Goal: Transaction & Acquisition: Purchase product/service

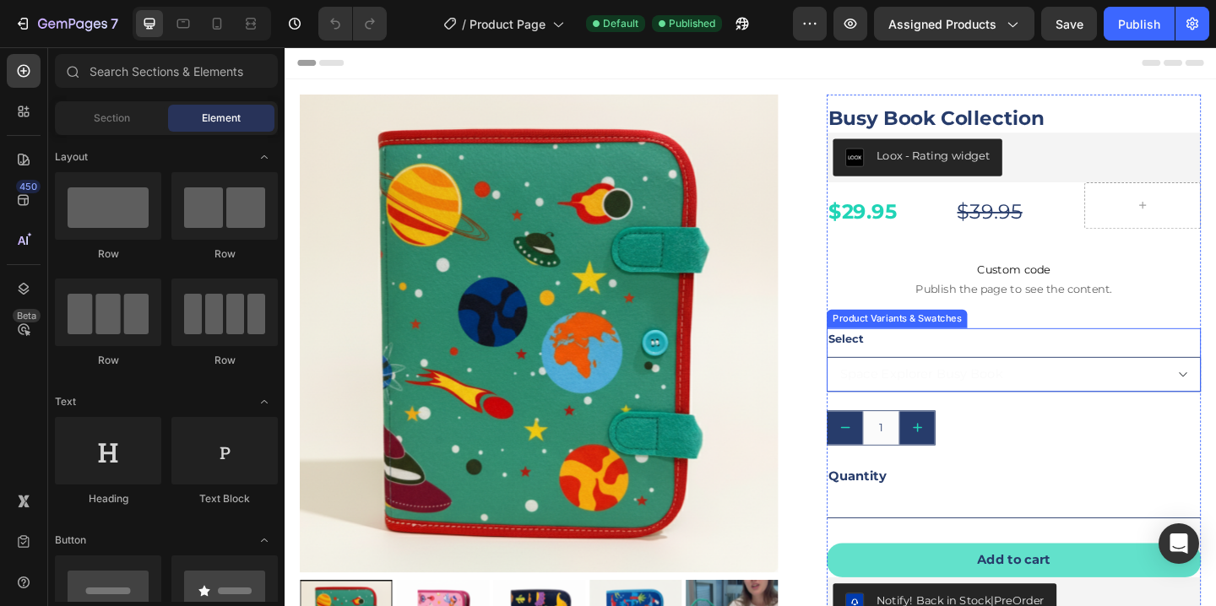
click at [1215, 404] on select "Space Explorer Busy Book Princess Busy Book Dinosaur Busy Book Under the Sea Bu…" at bounding box center [1077, 403] width 407 height 38
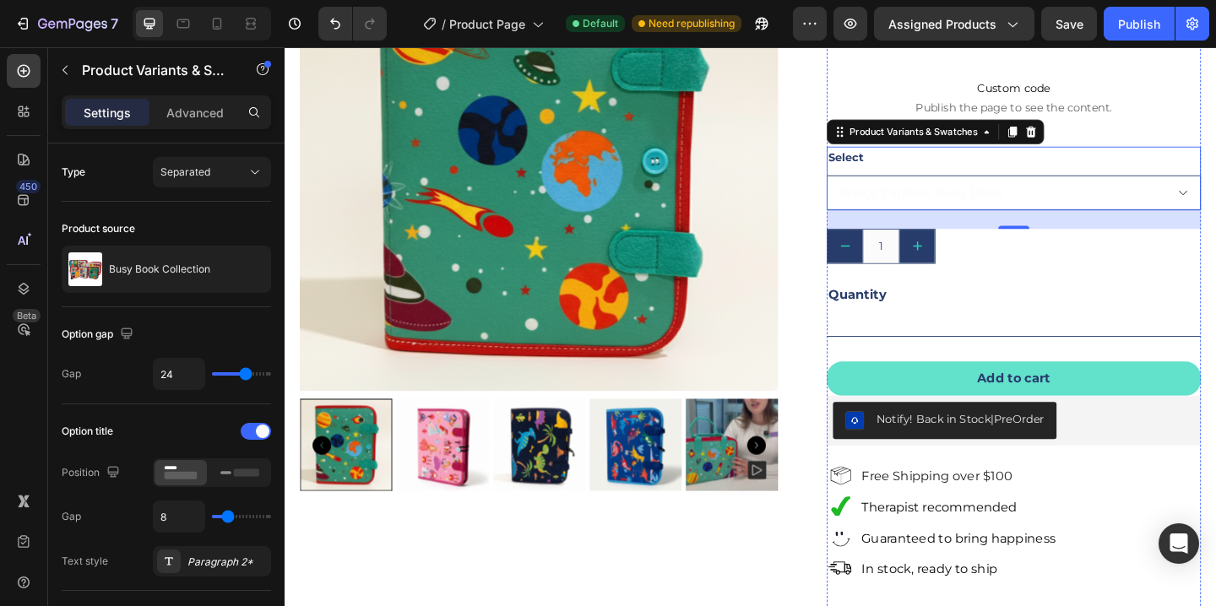
scroll to position [228, 0]
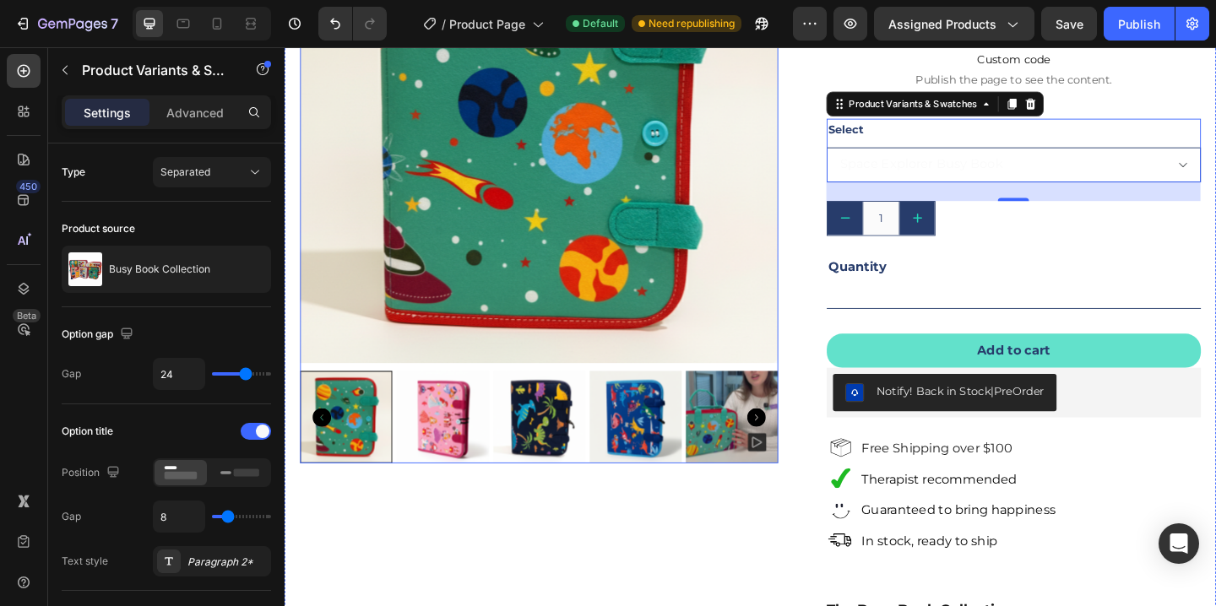
click at [791, 446] on icon "Carousel Next Arrow" at bounding box center [798, 450] width 20 height 20
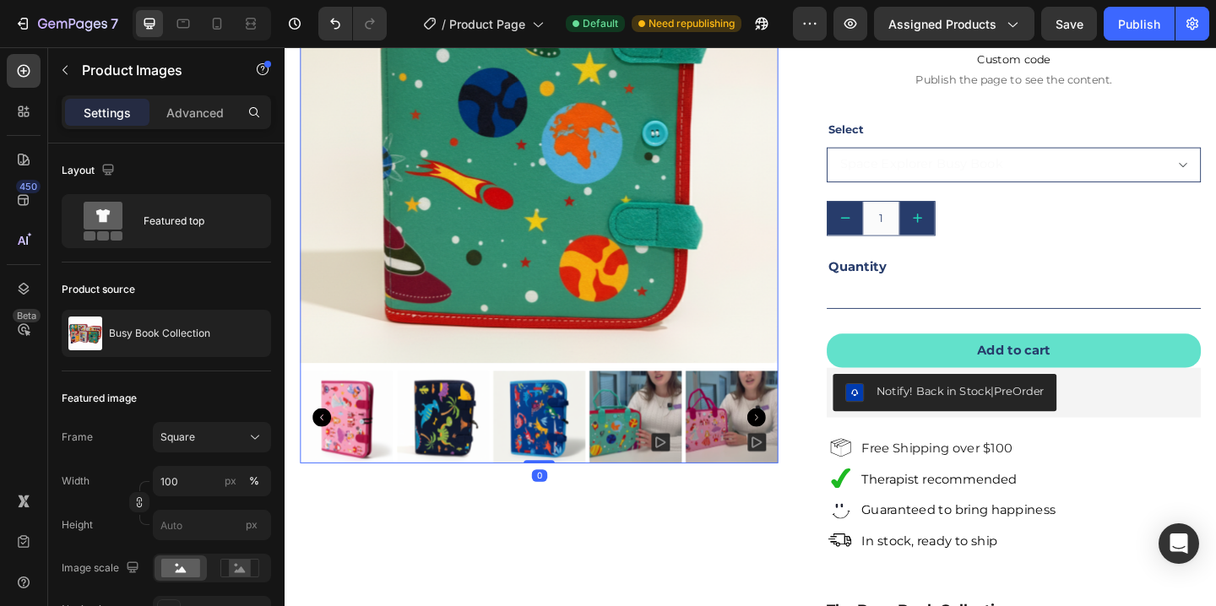
click at [792, 448] on icon "Carousel Next Arrow" at bounding box center [798, 450] width 20 height 20
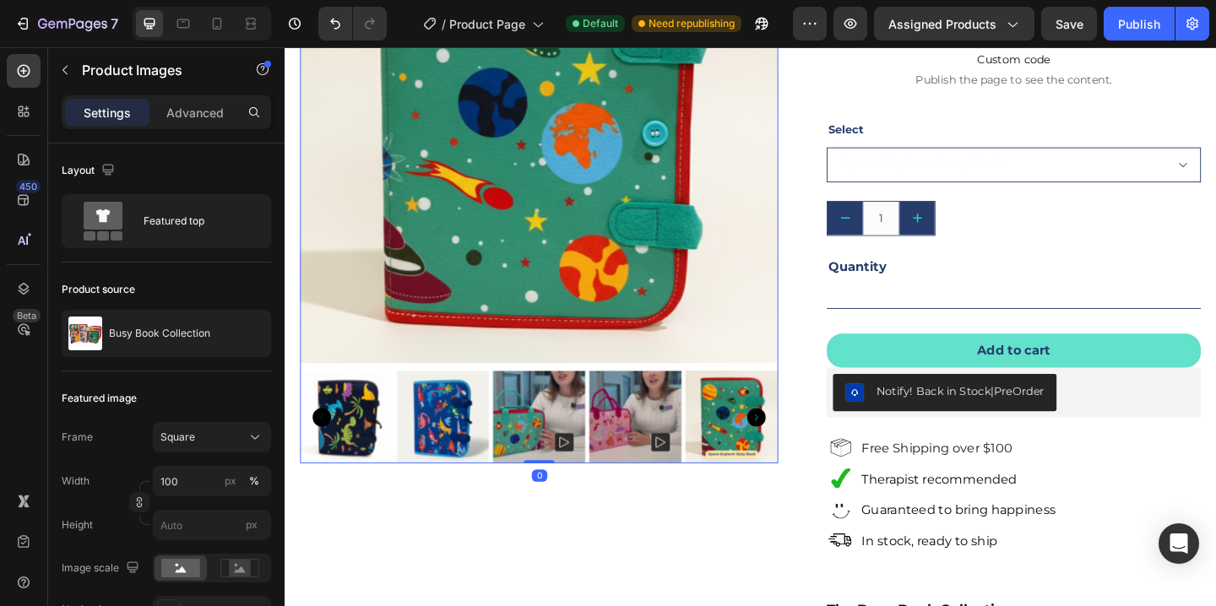
click at [792, 448] on icon "Carousel Next Arrow" at bounding box center [798, 450] width 20 height 20
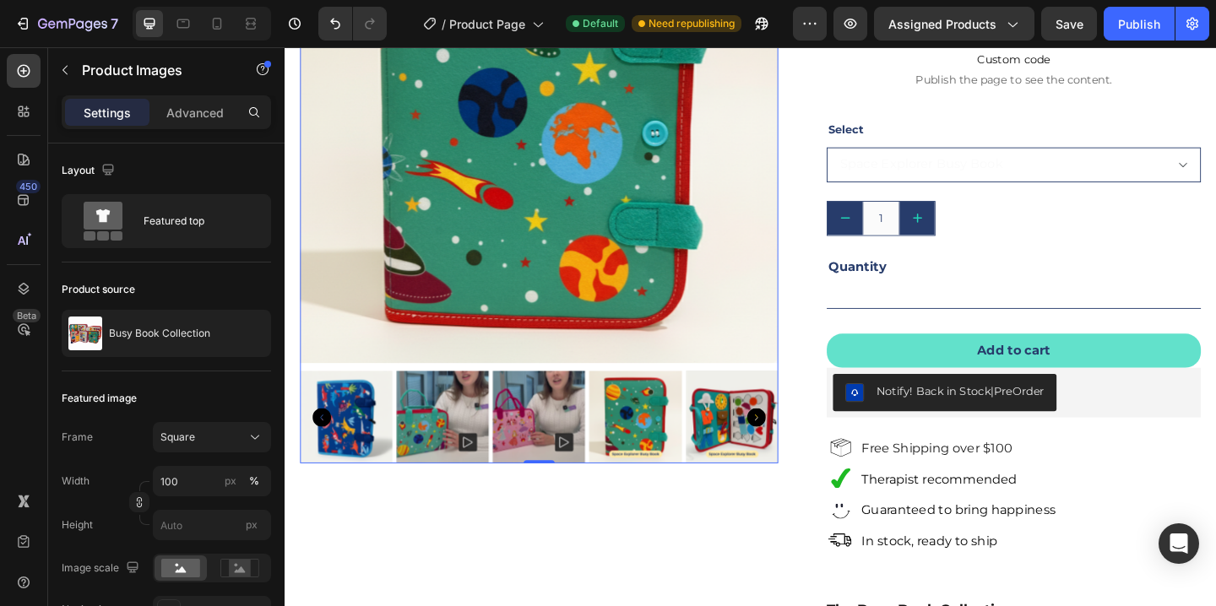
click at [792, 448] on icon "Carousel Next Arrow" at bounding box center [798, 450] width 20 height 20
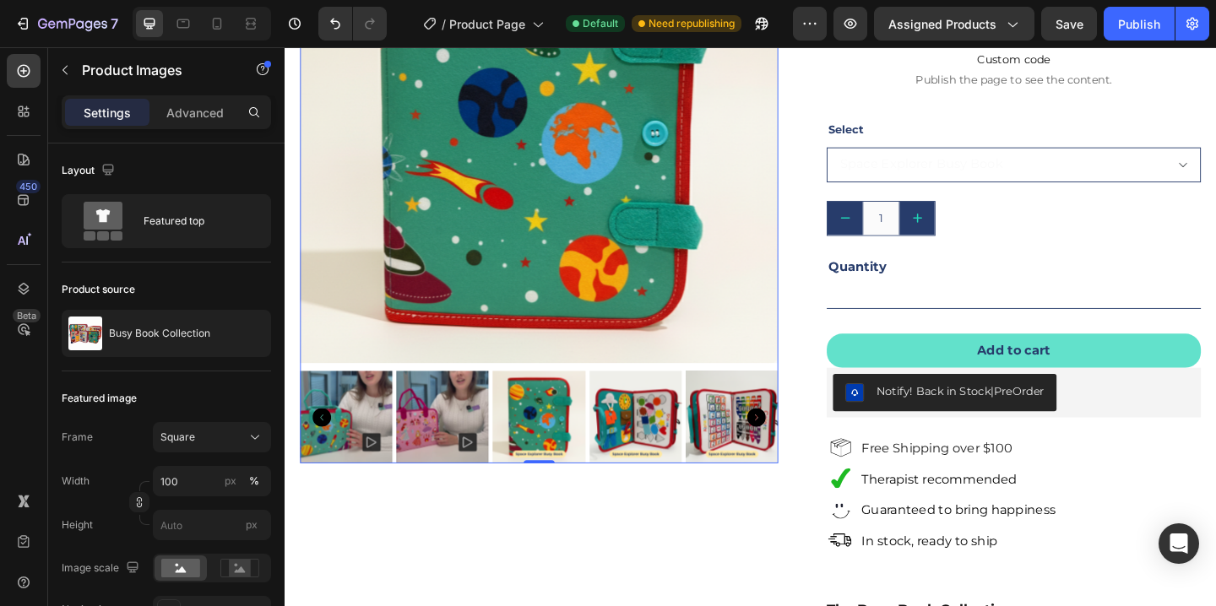
click at [792, 448] on icon "Carousel Next Arrow" at bounding box center [798, 450] width 20 height 20
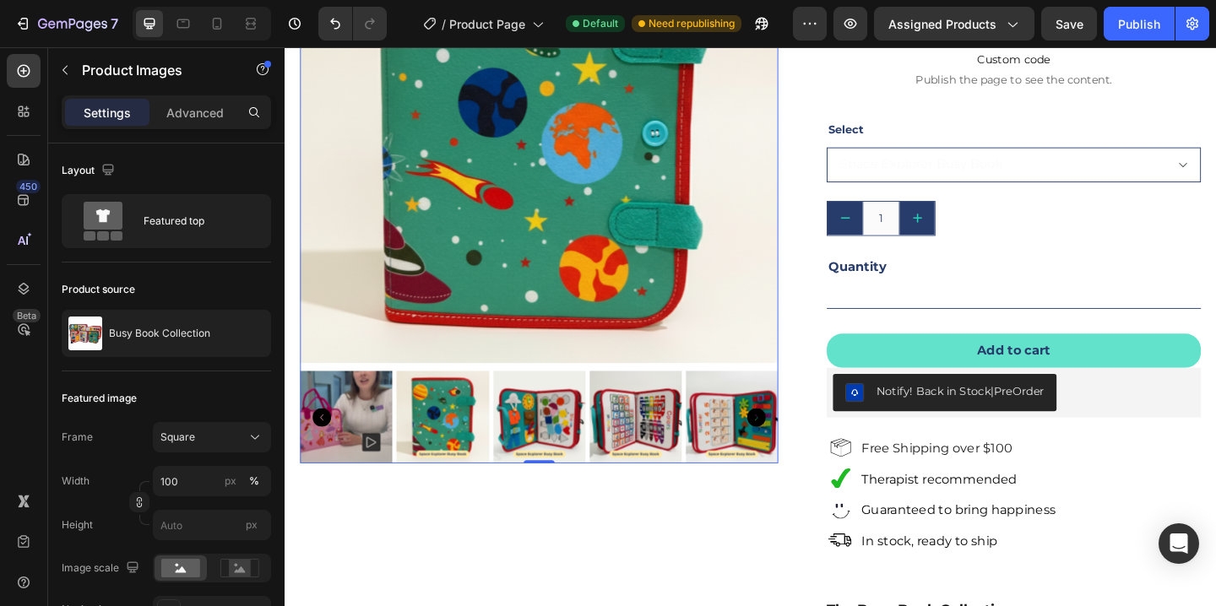
click at [792, 448] on icon "Carousel Next Arrow" at bounding box center [798, 450] width 20 height 20
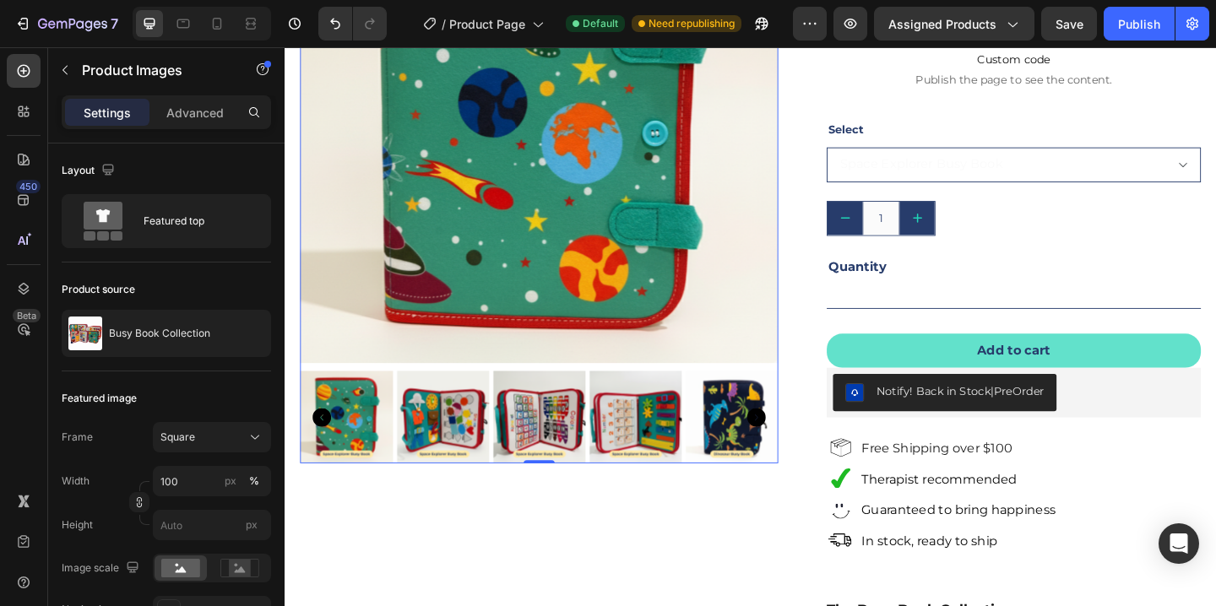
click at [792, 448] on icon "Carousel Next Arrow" at bounding box center [798, 450] width 20 height 20
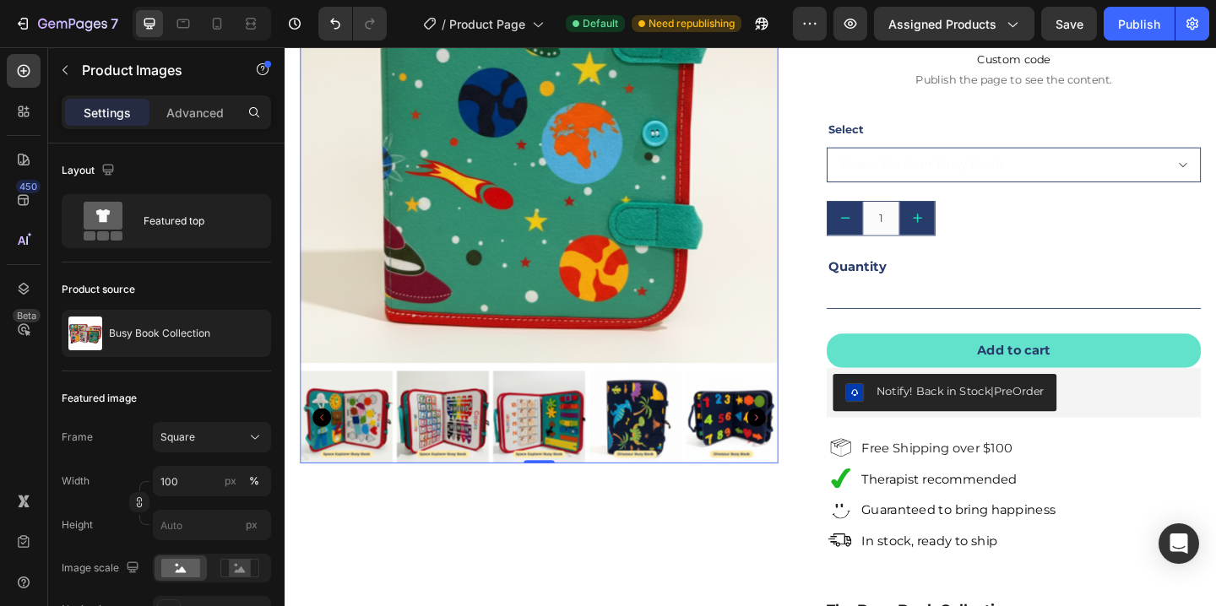
click at [792, 448] on icon "Carousel Next Arrow" at bounding box center [798, 450] width 20 height 20
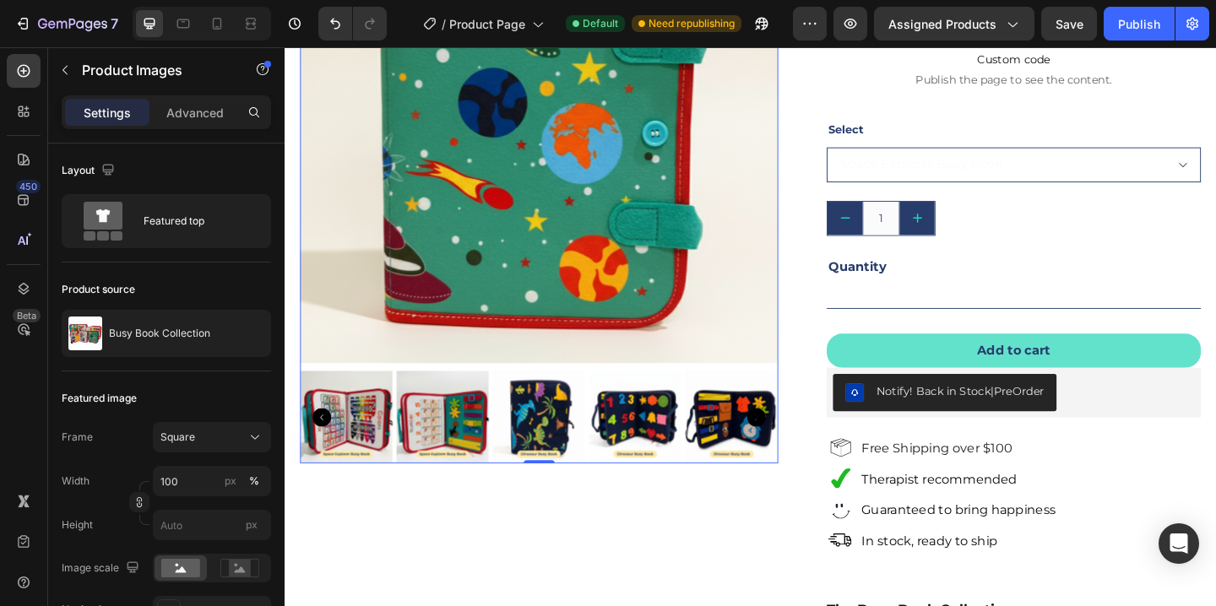
click at [792, 448] on icon "Carousel Next Arrow" at bounding box center [798, 450] width 20 height 20
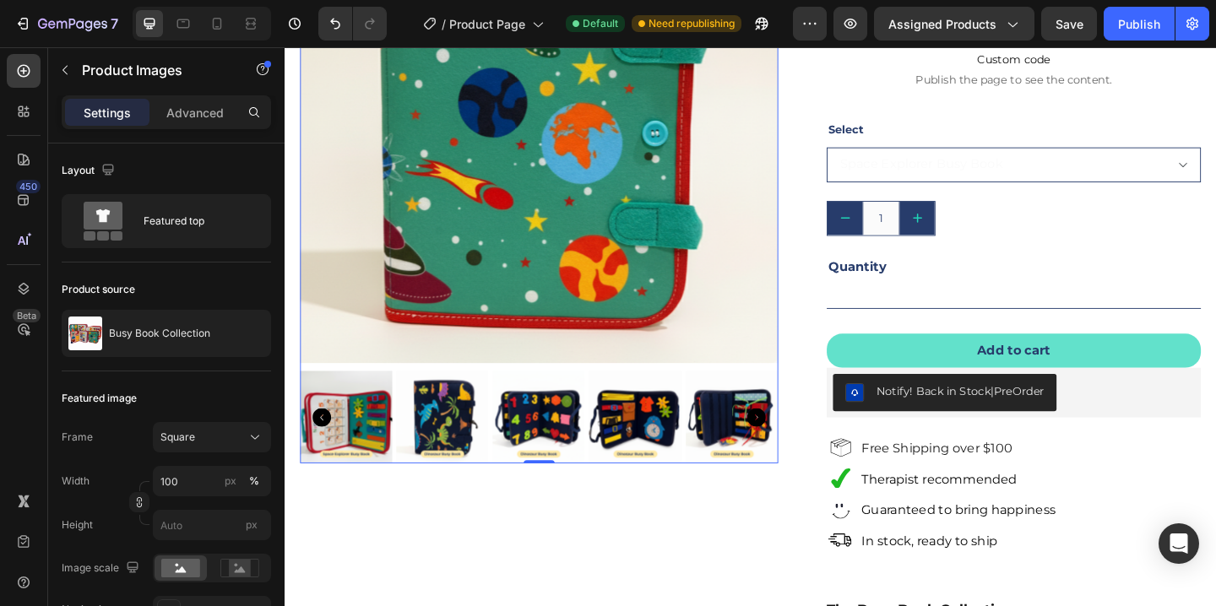
click at [792, 448] on icon "Carousel Next Arrow" at bounding box center [798, 450] width 20 height 20
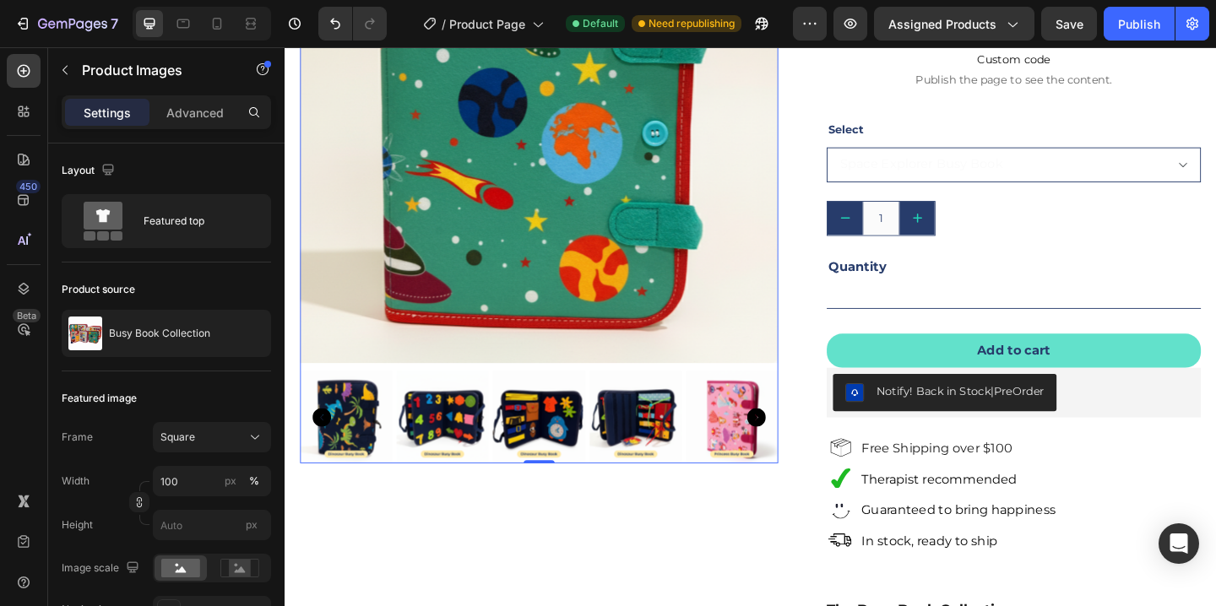
click at [792, 448] on icon "Carousel Next Arrow" at bounding box center [798, 450] width 20 height 20
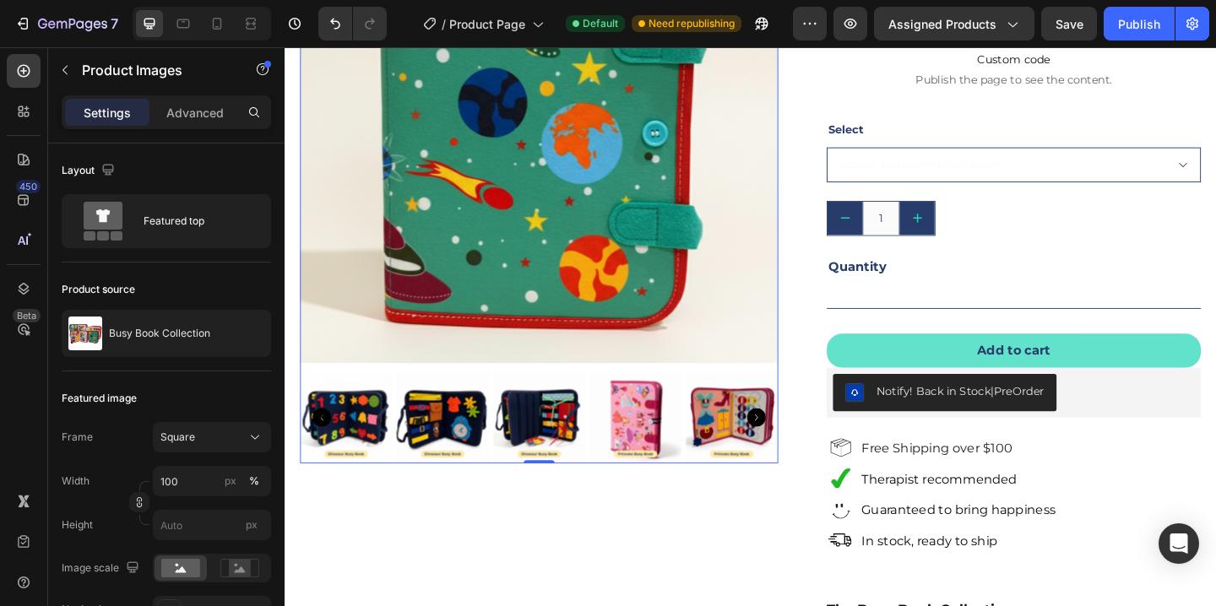
click at [792, 448] on icon "Carousel Next Arrow" at bounding box center [798, 450] width 20 height 20
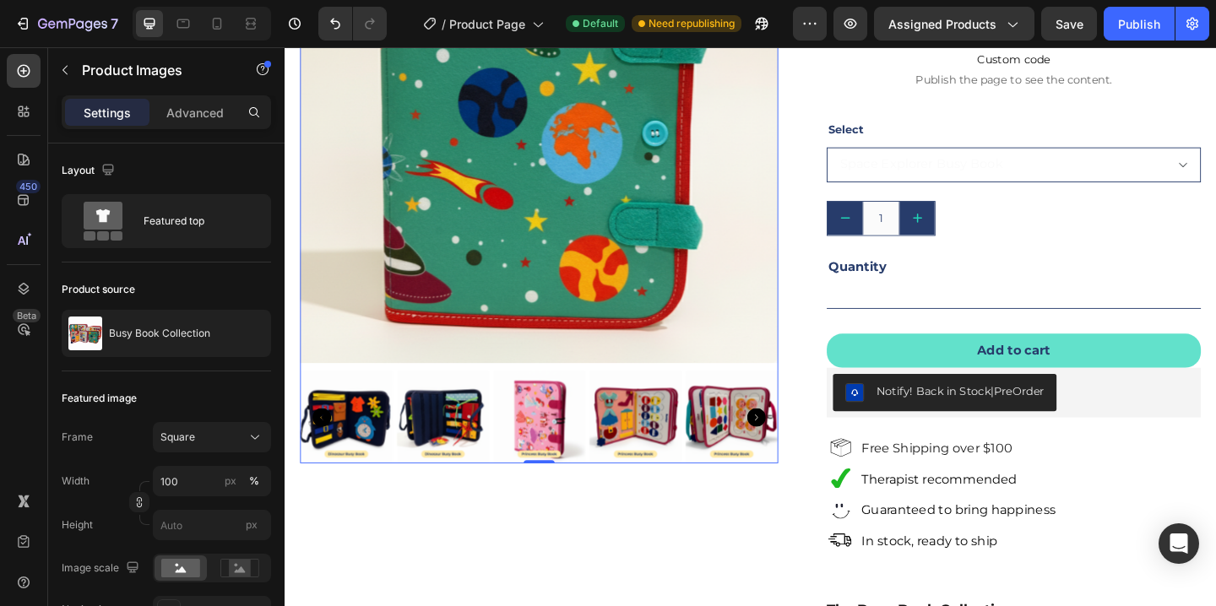
click at [792, 448] on icon "Carousel Next Arrow" at bounding box center [798, 450] width 20 height 20
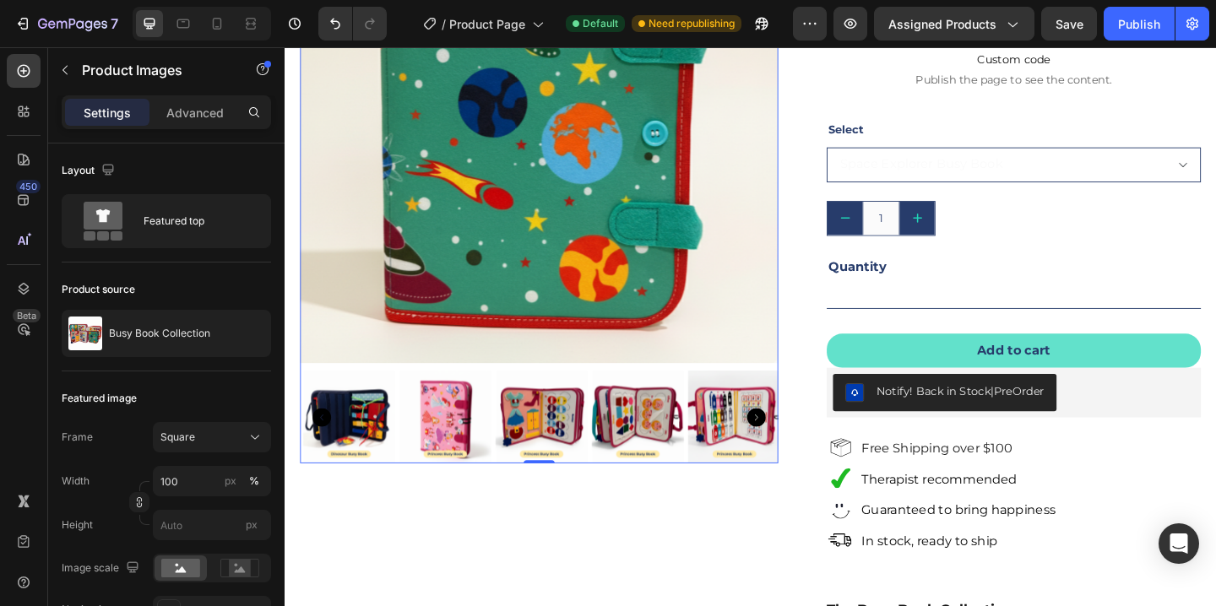
click at [792, 448] on icon "Carousel Next Arrow" at bounding box center [798, 450] width 20 height 20
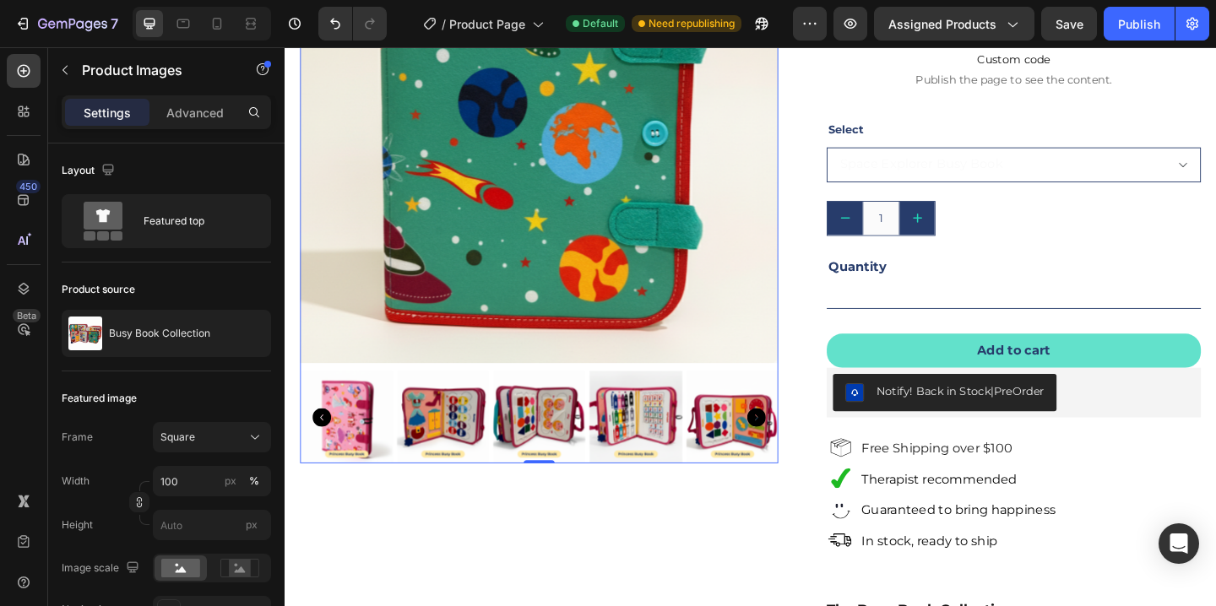
click at [792, 448] on icon "Carousel Next Arrow" at bounding box center [798, 450] width 20 height 20
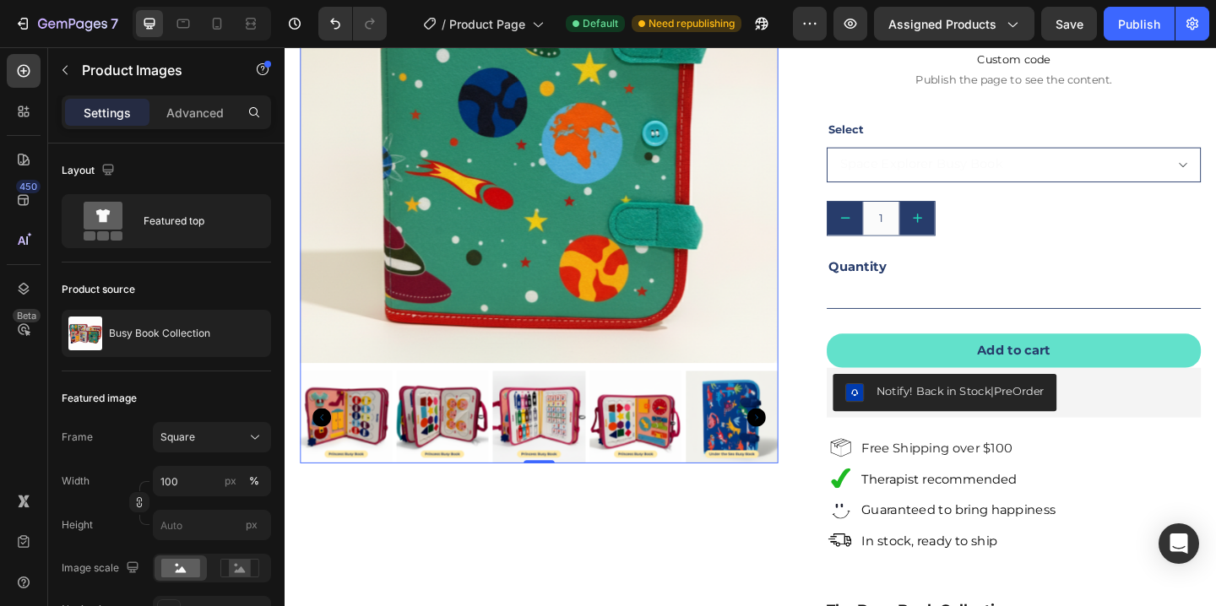
click at [792, 448] on icon "Carousel Next Arrow" at bounding box center [798, 450] width 20 height 20
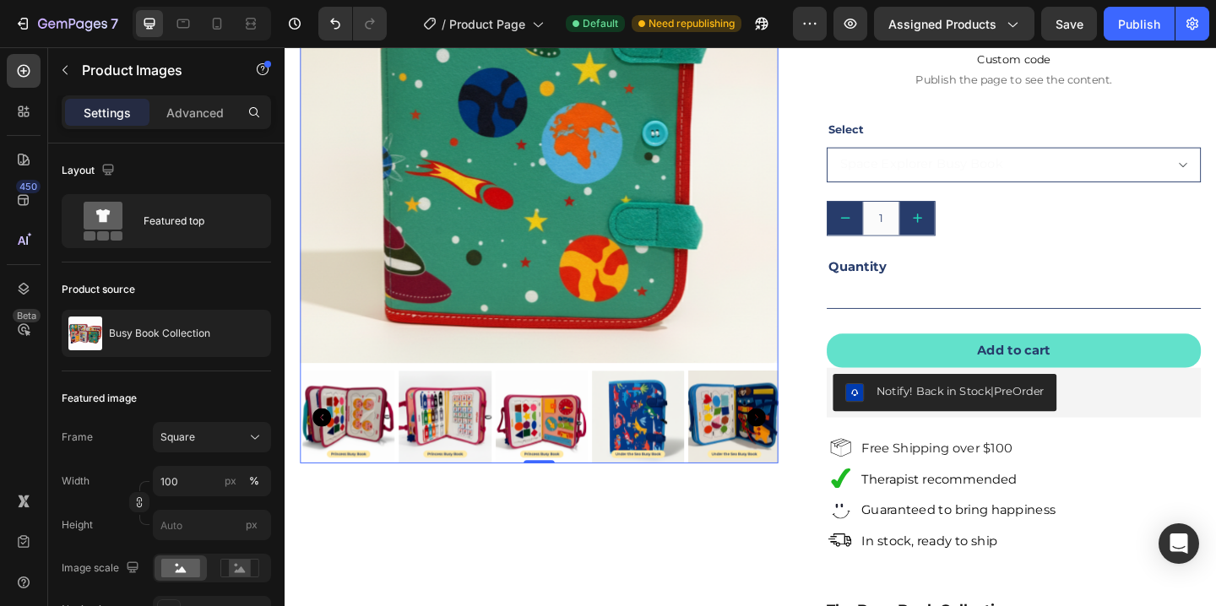
click at [792, 448] on icon "Carousel Next Arrow" at bounding box center [798, 450] width 20 height 20
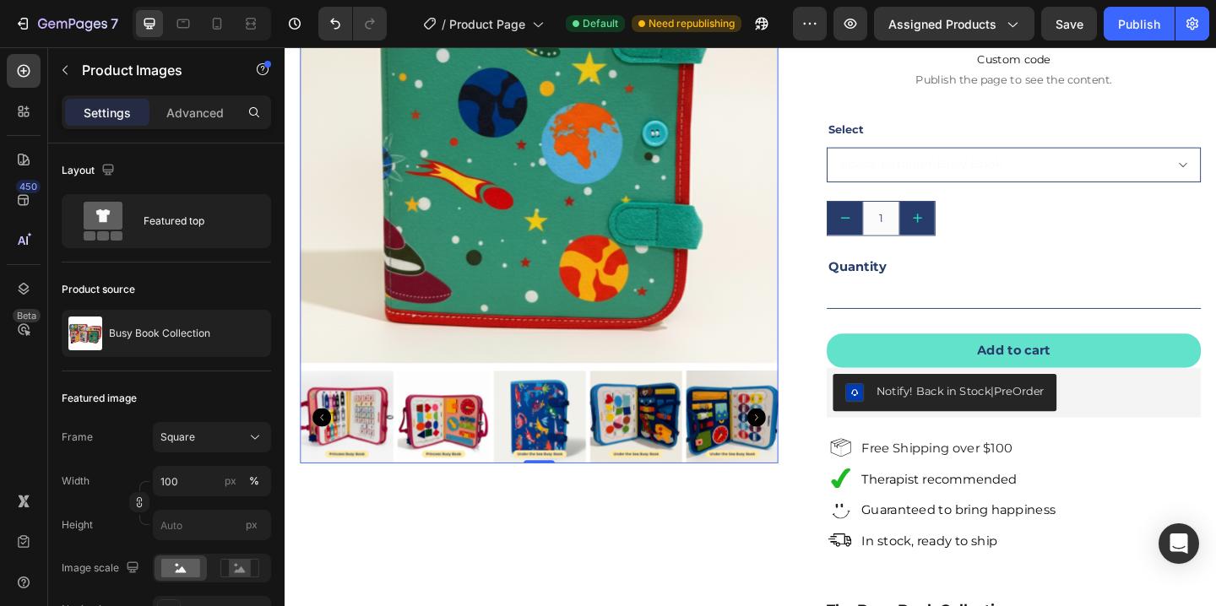
click at [792, 448] on icon "Carousel Next Arrow" at bounding box center [798, 450] width 20 height 20
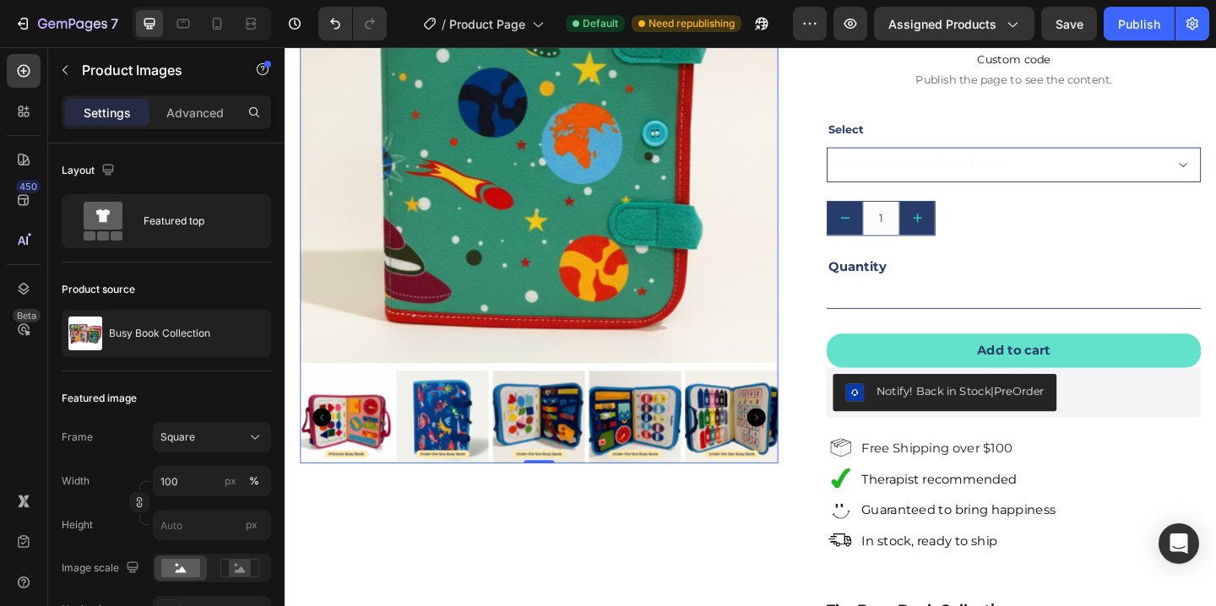
click at [792, 448] on icon "Carousel Next Arrow" at bounding box center [798, 450] width 20 height 20
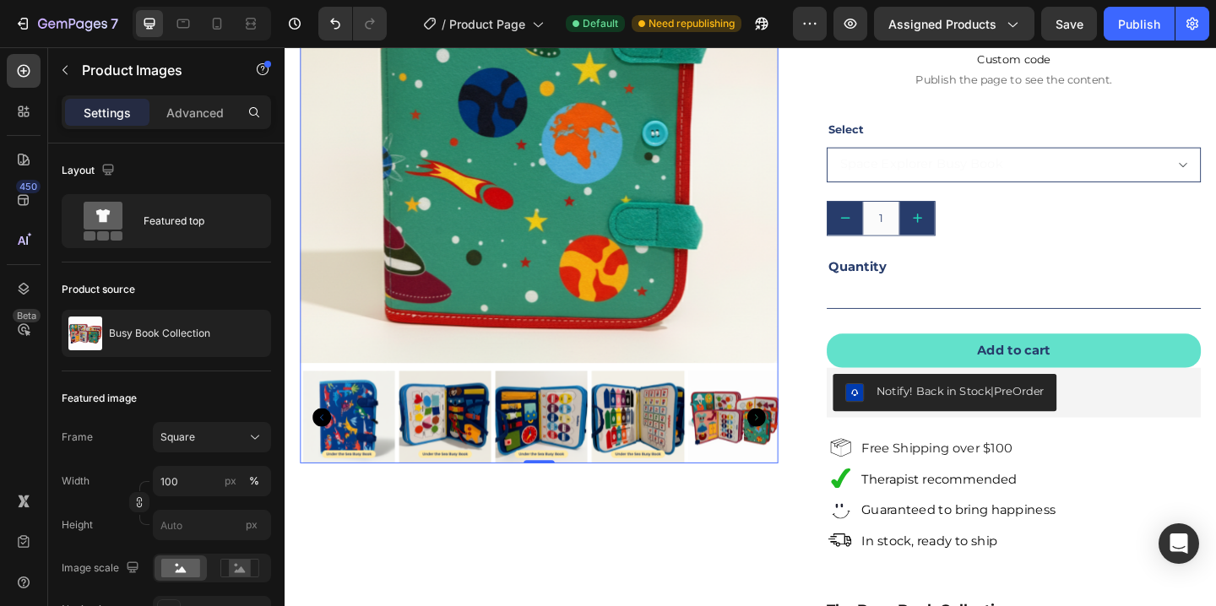
click at [792, 448] on icon "Carousel Next Arrow" at bounding box center [798, 450] width 20 height 20
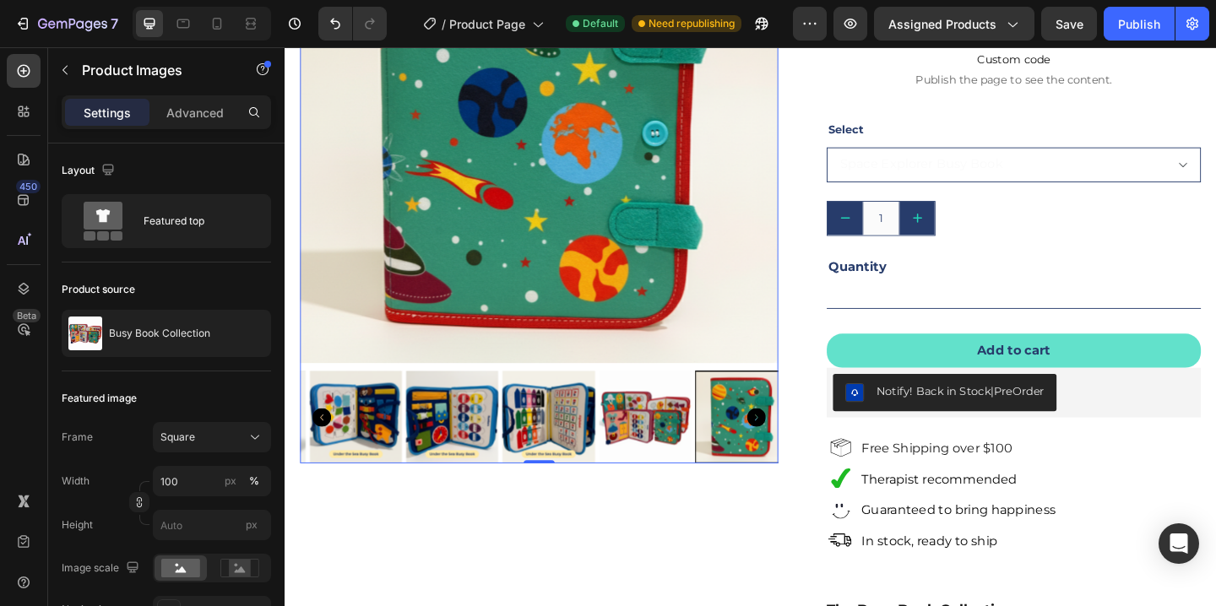
click at [792, 448] on icon "Carousel Next Arrow" at bounding box center [798, 450] width 20 height 20
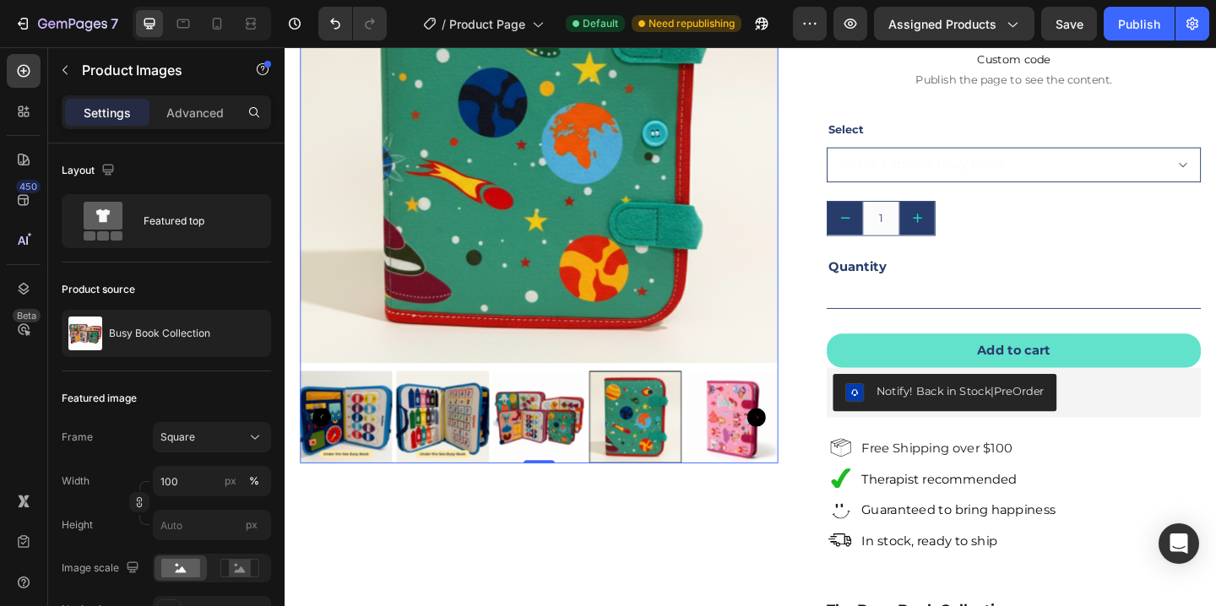
click at [792, 448] on icon "Carousel Next Arrow" at bounding box center [798, 450] width 20 height 20
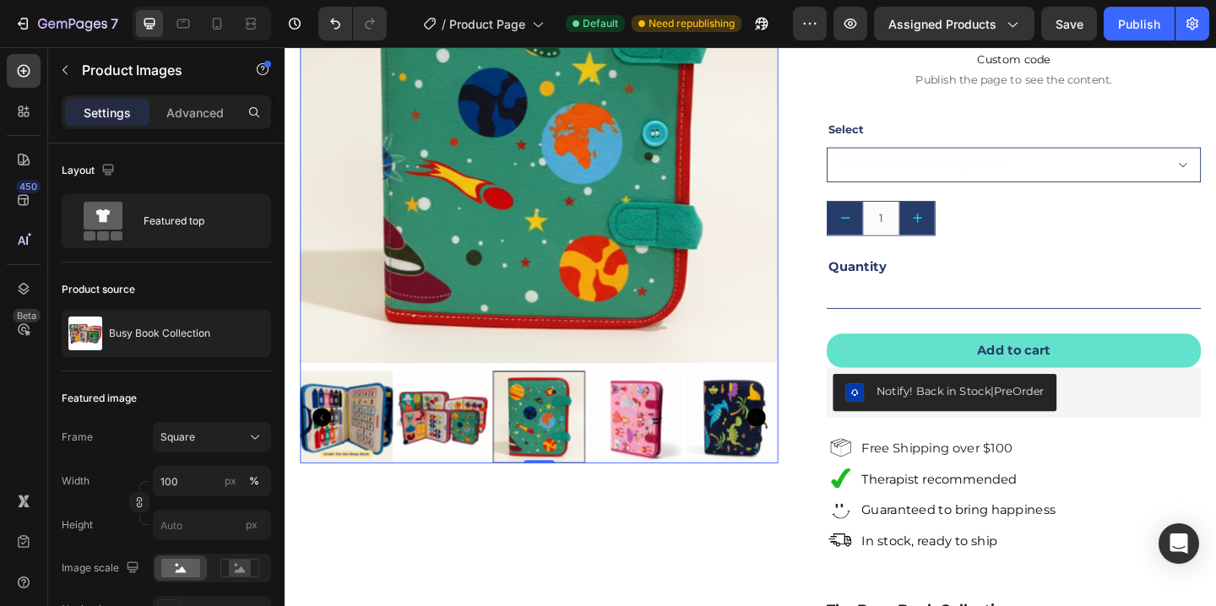
click at [792, 448] on icon "Carousel Next Arrow" at bounding box center [798, 450] width 20 height 20
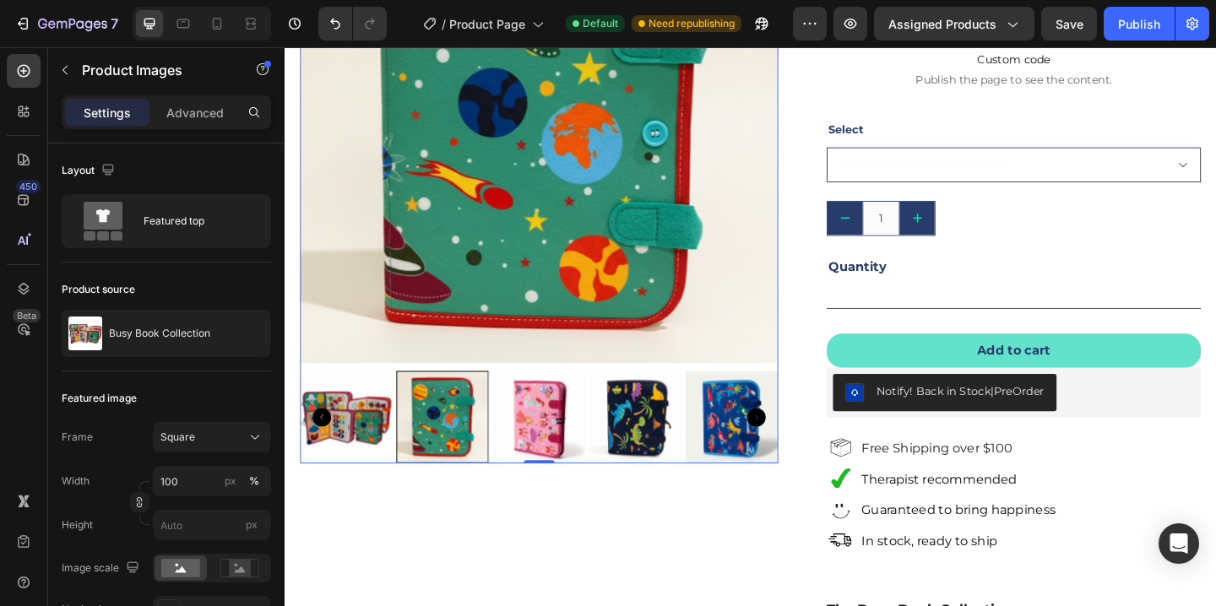
click at [792, 448] on icon "Carousel Next Arrow" at bounding box center [798, 450] width 20 height 20
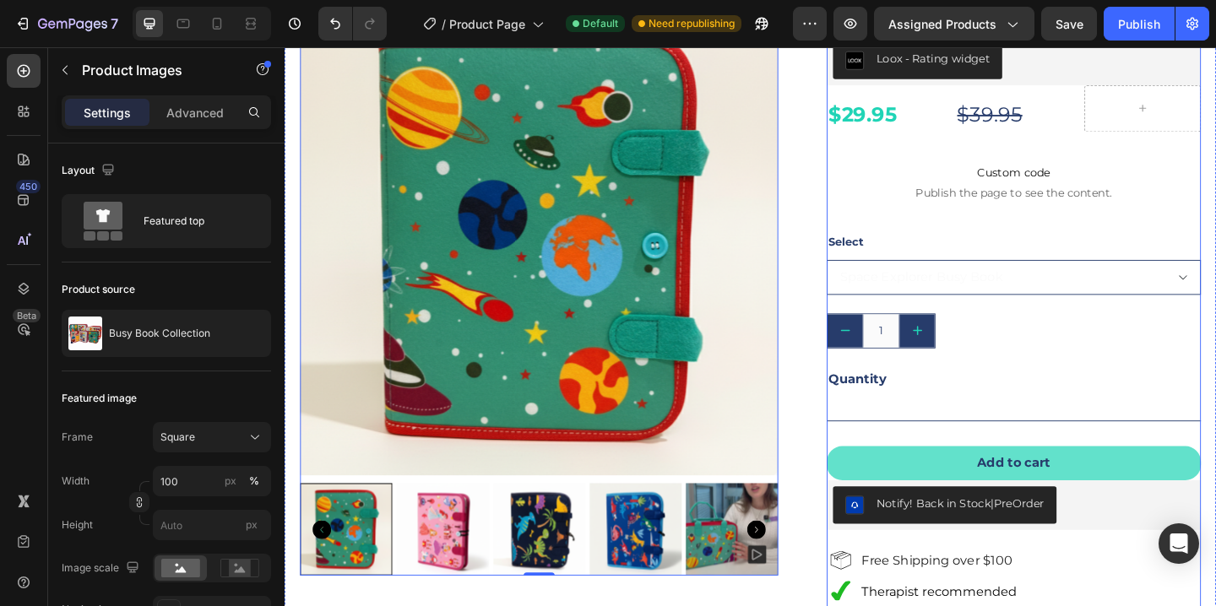
scroll to position [0, 0]
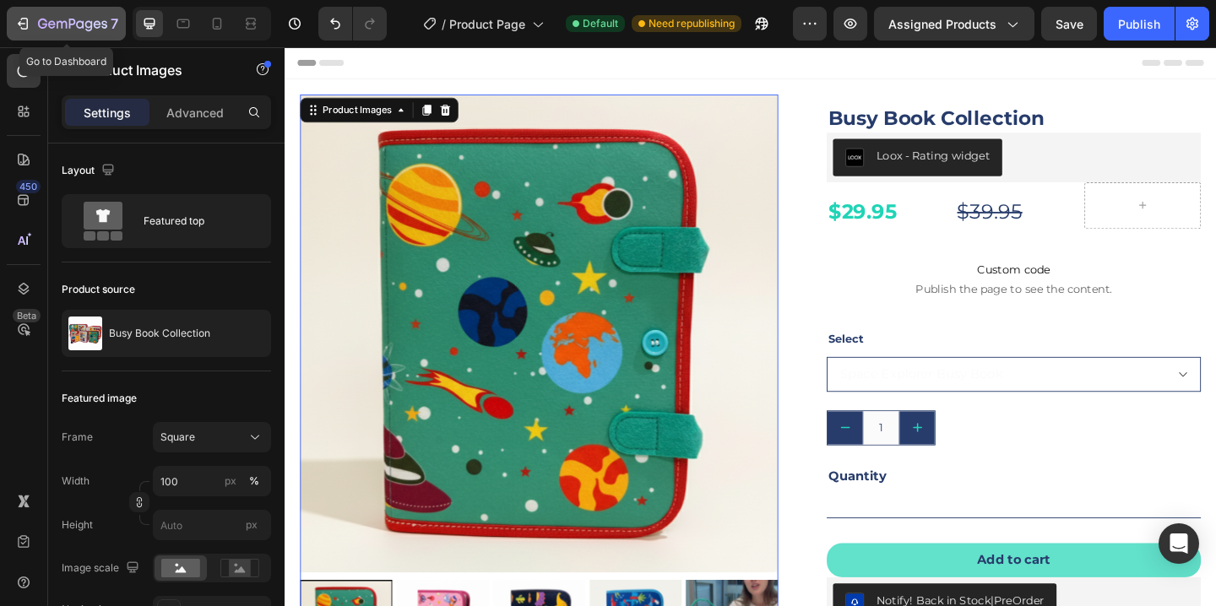
click at [22, 20] on icon "button" at bounding box center [22, 23] width 17 height 17
